Goal: Information Seeking & Learning: Learn about a topic

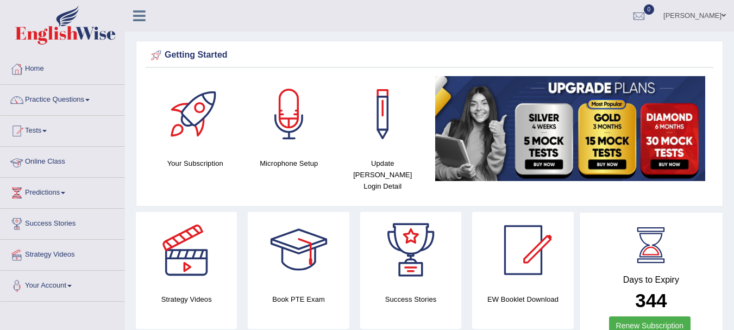
click at [67, 147] on link "Online Class" at bounding box center [63, 160] width 124 height 27
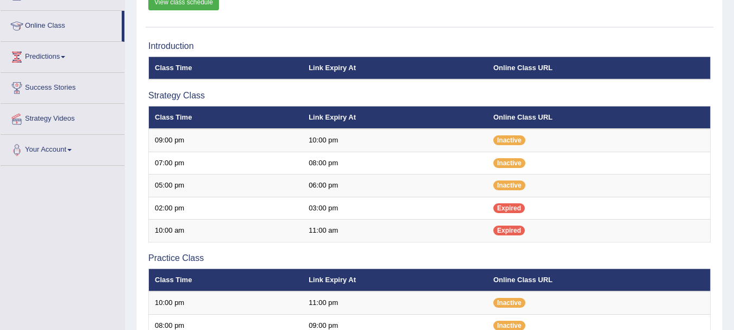
scroll to position [130, 0]
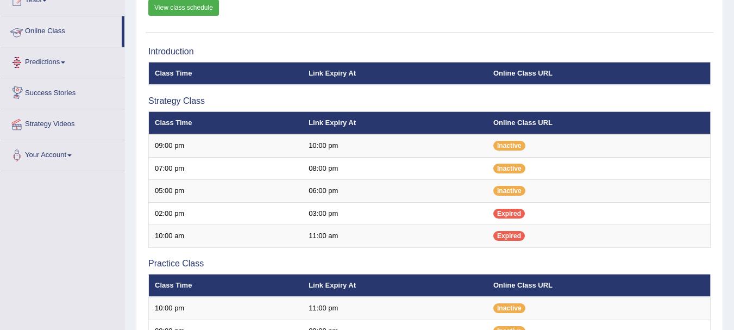
click at [39, 33] on link "Online Class" at bounding box center [61, 29] width 121 height 27
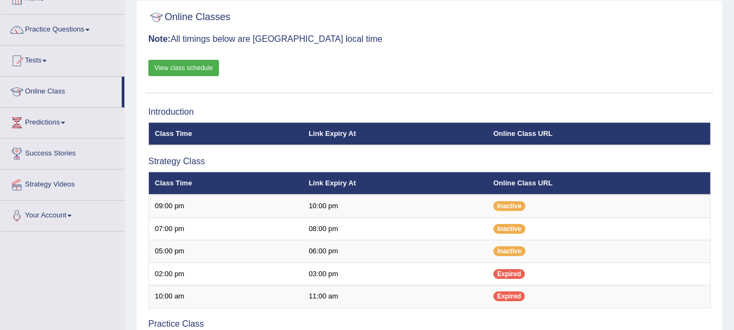
scroll to position [67, 0]
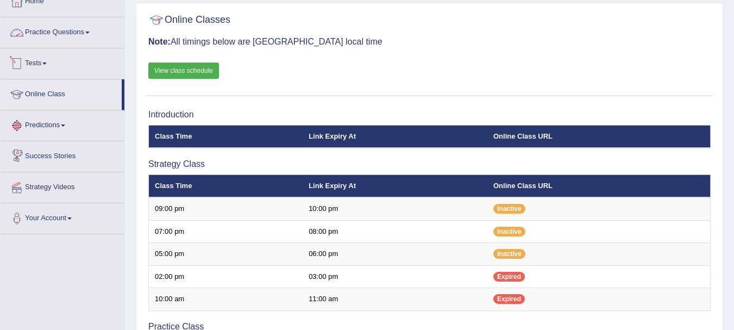
click at [48, 30] on link "Practice Questions" at bounding box center [63, 30] width 124 height 27
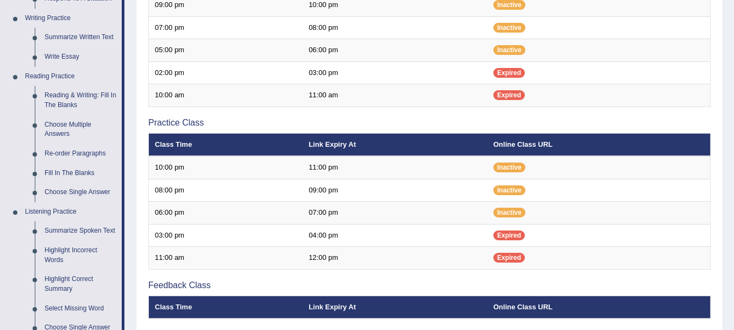
scroll to position [269, 0]
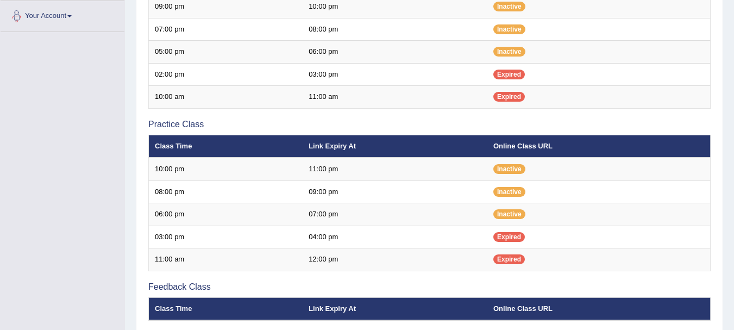
click at [72, 15] on span at bounding box center [69, 16] width 4 height 2
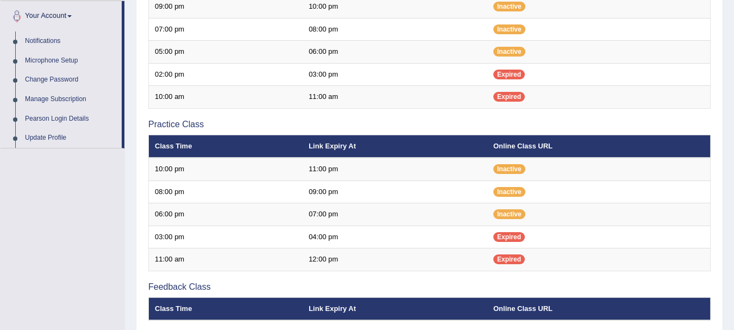
click at [45, 305] on div "Toggle navigation Home Practice Questions Speaking Practice Read Aloud Repeat S…" at bounding box center [367, 100] width 734 height 739
click at [47, 13] on link "Your Account" at bounding box center [61, 14] width 121 height 27
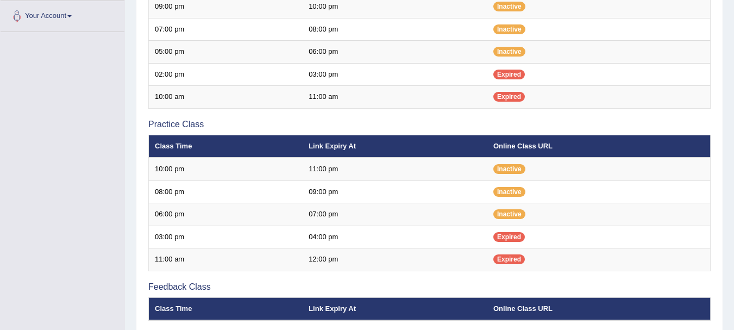
click at [47, 10] on link "Your Account" at bounding box center [63, 14] width 124 height 27
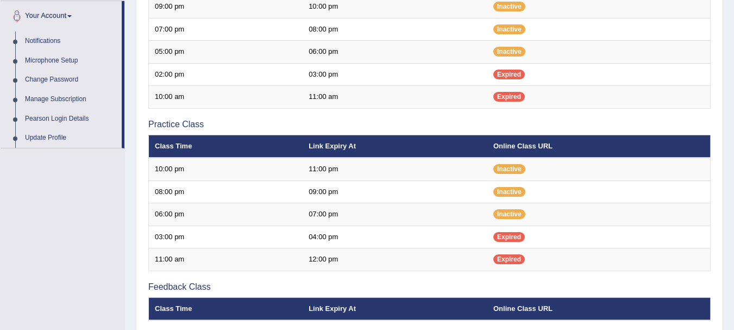
click at [65, 233] on div "Toggle navigation Home Practice Questions Speaking Practice Read Aloud Repeat S…" at bounding box center [367, 100] width 734 height 739
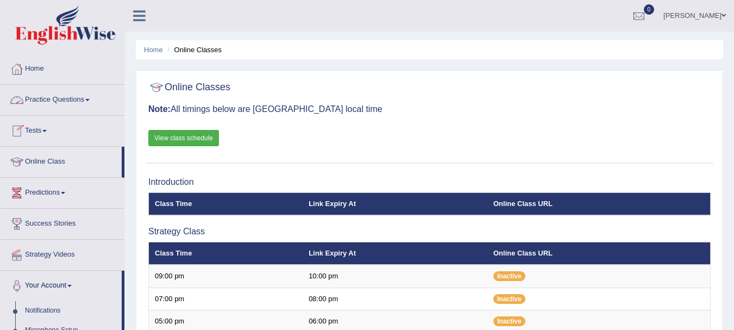
click at [45, 106] on link "Practice Questions" at bounding box center [63, 98] width 124 height 27
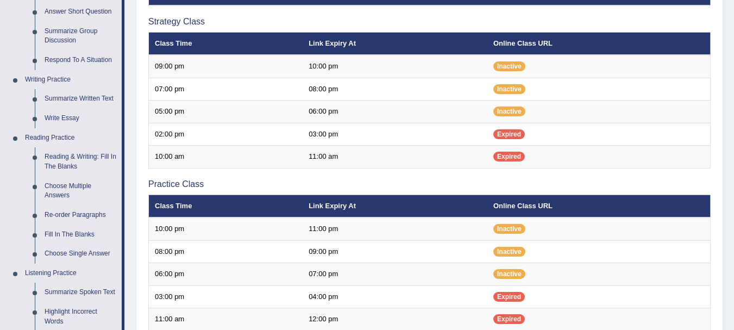
scroll to position [219, 0]
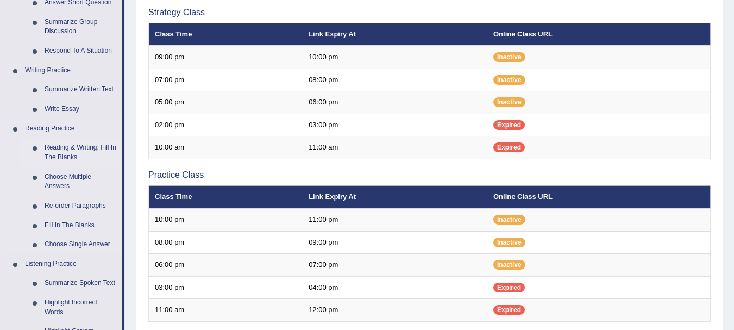
click at [64, 146] on link "Reading & Writing: Fill In The Blanks" at bounding box center [81, 152] width 82 height 29
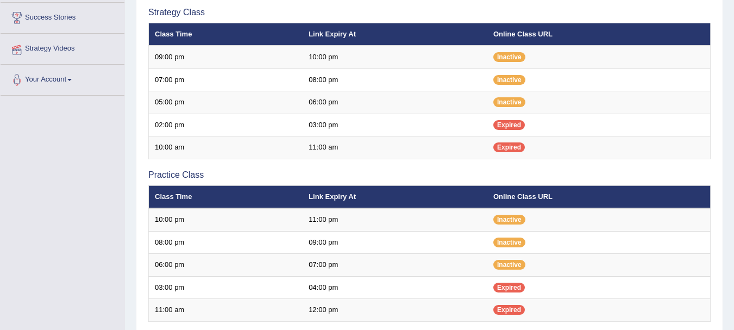
scroll to position [259, 0]
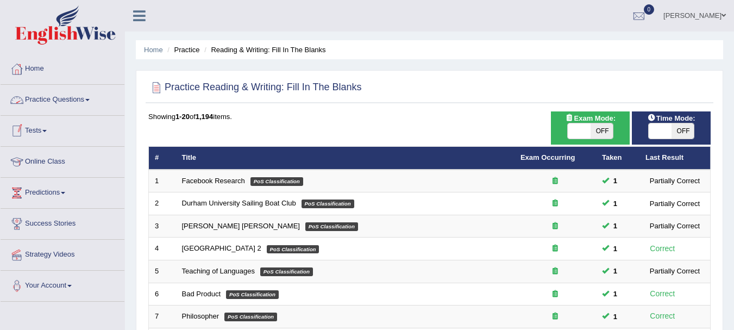
click at [60, 102] on link "Practice Questions" at bounding box center [63, 98] width 124 height 27
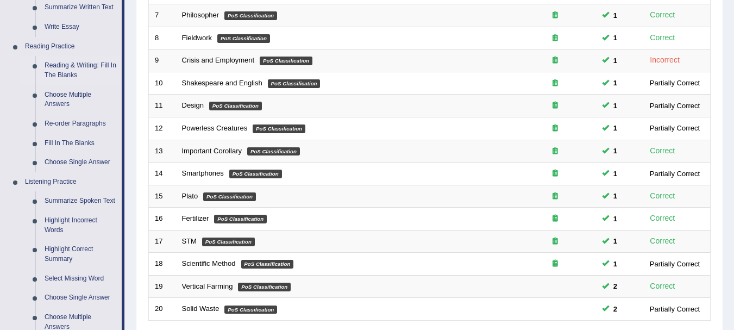
scroll to position [295, 0]
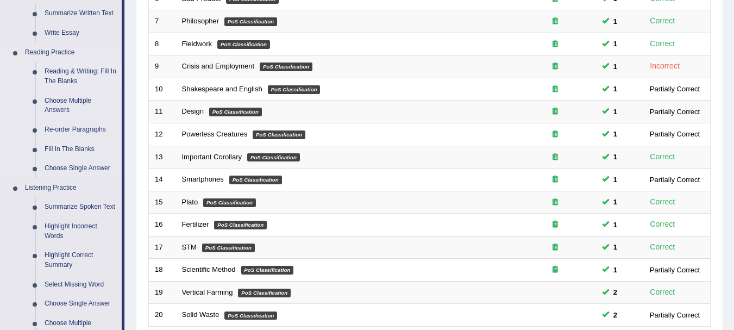
click at [71, 75] on link "Reading & Writing: Fill In The Blanks" at bounding box center [81, 76] width 82 height 29
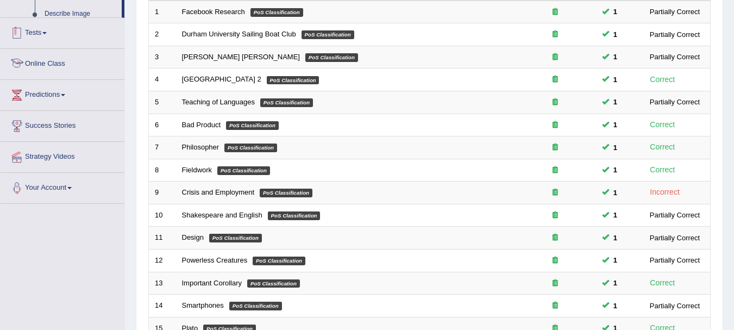
scroll to position [322, 0]
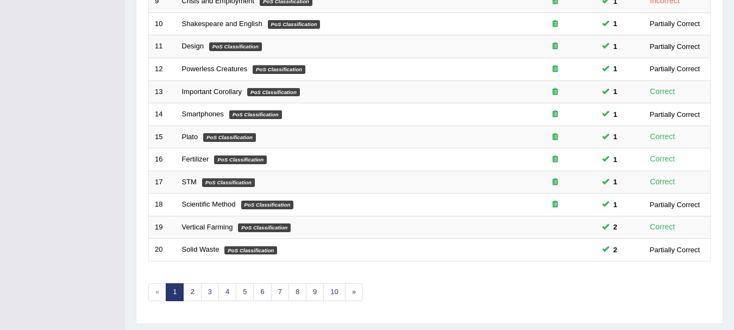
scroll to position [389, 0]
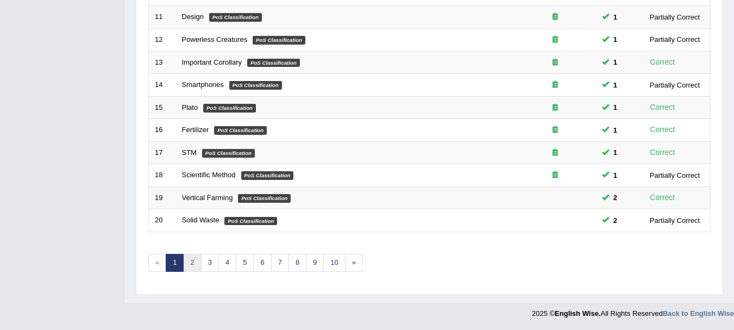
click at [192, 261] on link "2" at bounding box center [192, 263] width 18 height 18
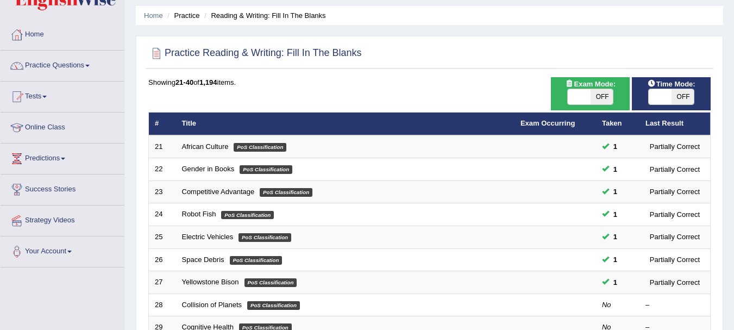
scroll to position [32, 0]
